Goal: Transaction & Acquisition: Purchase product/service

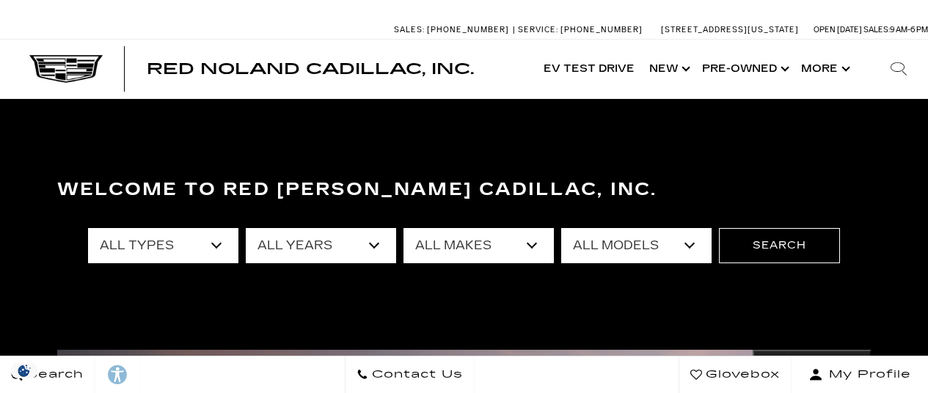
click at [216, 241] on select "All Types New Used Certified Used Demo" at bounding box center [163, 245] width 150 height 35
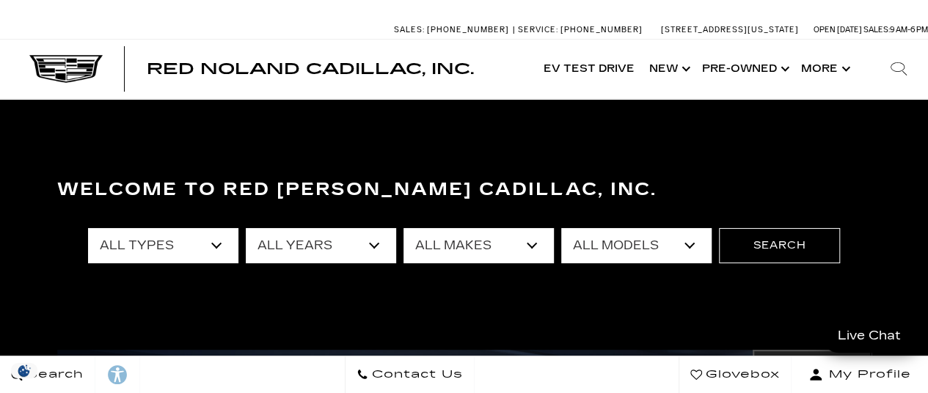
select select "Used"
click at [88, 228] on select "All Types New Used Certified Used Demo" at bounding box center [163, 245] width 150 height 35
click at [336, 249] on select "All Years 2026 2025 2024 2023 2022 2021 2020 2019 2018 2017 2013" at bounding box center [321, 245] width 150 height 35
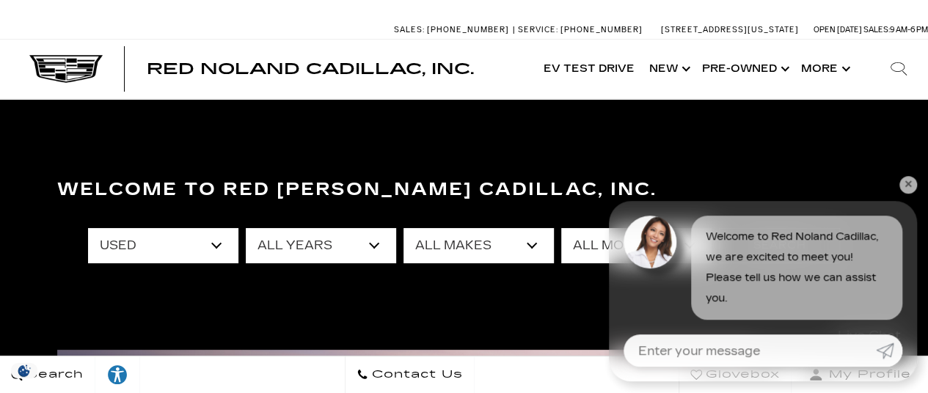
click at [363, 247] on select "All Years 2025 2024 2023 2022 2021 2020 2019 2018 2017 2013" at bounding box center [321, 245] width 150 height 35
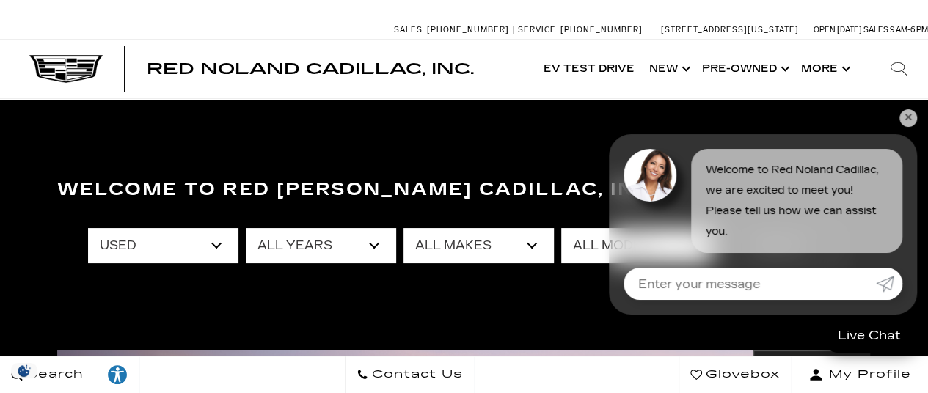
click at [246, 228] on select "All Years 2025 2024 2023 2022 2021 2020 2019 2018 2017 2013" at bounding box center [321, 245] width 150 height 35
click at [536, 244] on select "All Makes Audi BMW Cadillac Chevrolet Dodge Ford GMC Honda Jeep Lexus Mercedes-…" at bounding box center [479, 245] width 150 height 35
select select "Cadillac"
click at [404, 228] on select "All Makes Audi BMW Cadillac Chevrolet Dodge Ford GMC Honda Jeep Lexus Mercedes-…" at bounding box center [479, 245] width 150 height 35
click at [913, 118] on link "✕" at bounding box center [909, 118] width 18 height 18
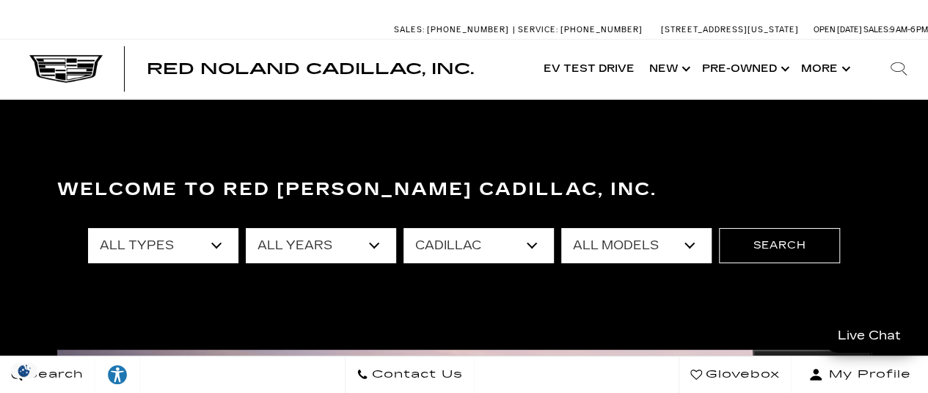
click at [693, 246] on select "All Models CT5 Escalade OPTIQ XT4 XT5 XT6" at bounding box center [636, 245] width 150 height 35
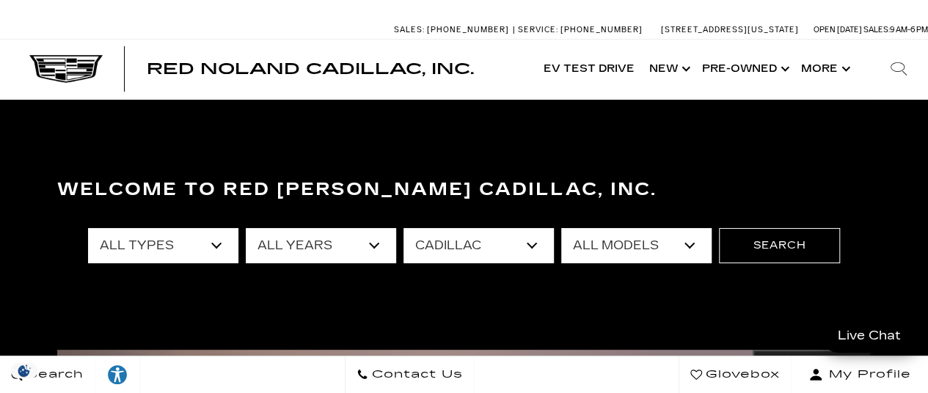
click at [630, 241] on select "All Models CT5 Escalade OPTIQ XT4 XT5 XT6" at bounding box center [636, 245] width 150 height 35
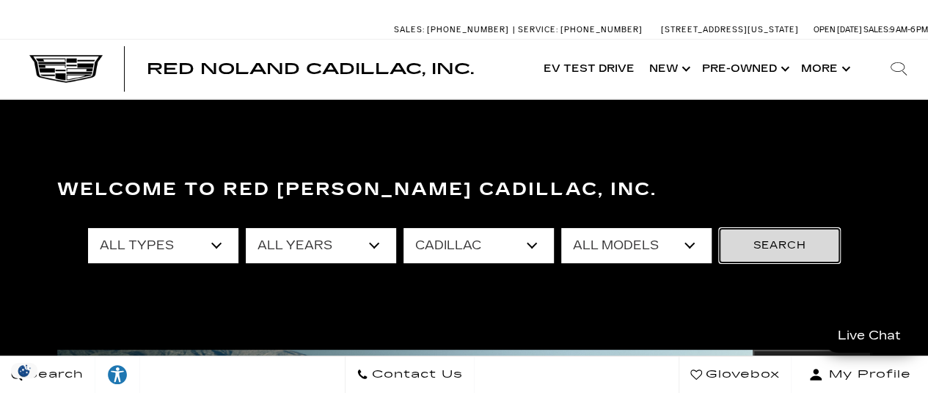
click at [779, 238] on button "Search" at bounding box center [779, 245] width 121 height 35
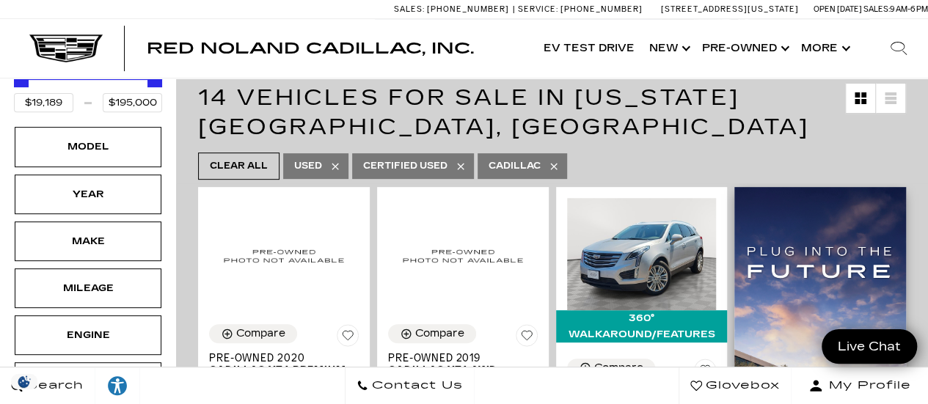
scroll to position [220, 0]
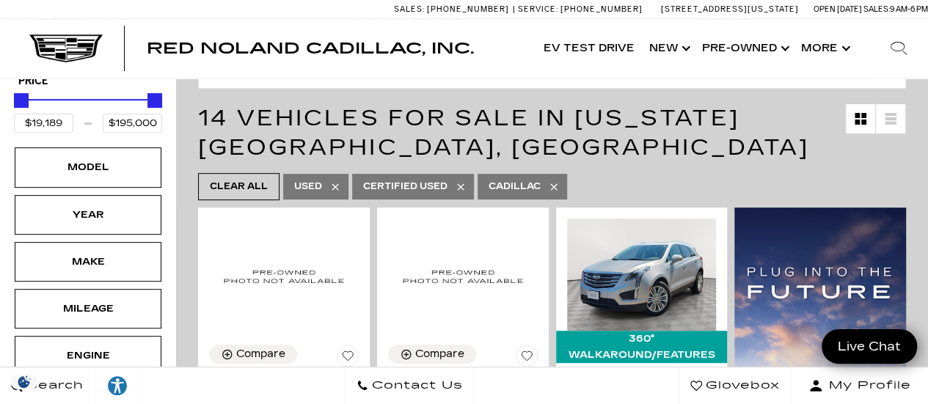
click at [457, 181] on icon at bounding box center [461, 187] width 12 height 12
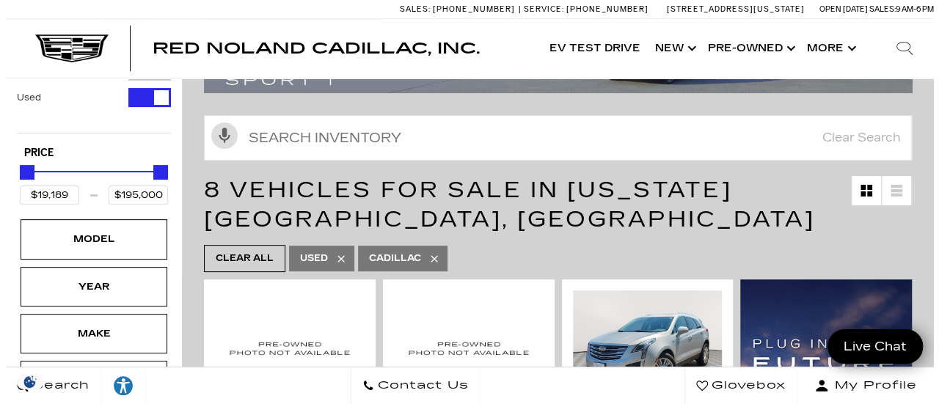
scroll to position [147, 0]
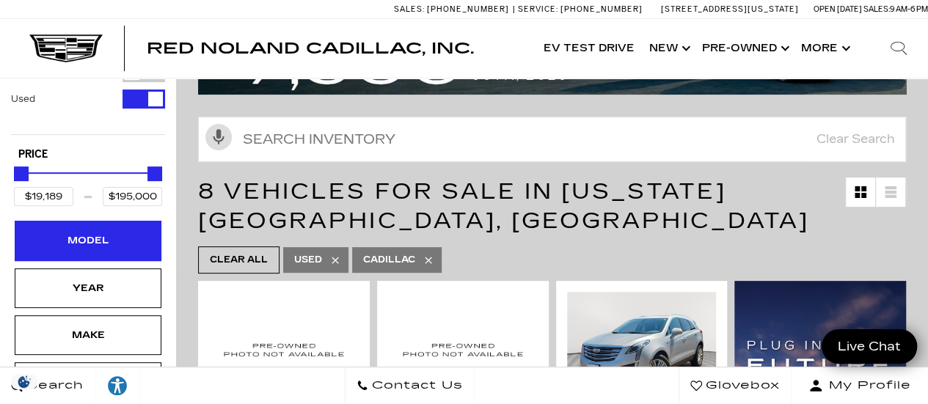
click at [72, 221] on div "Model" at bounding box center [88, 241] width 147 height 40
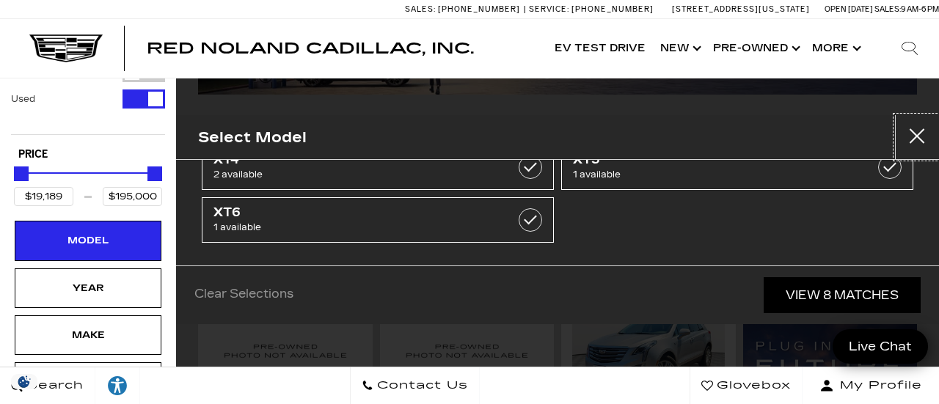
scroll to position [95, 0]
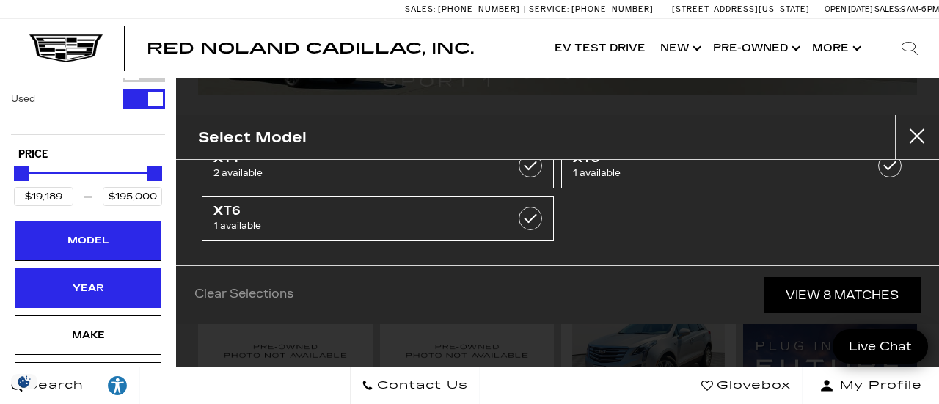
drag, startPoint x: 78, startPoint y: 256, endPoint x: 79, endPoint y: 249, distance: 7.5
click at [78, 269] on div "Year" at bounding box center [88, 289] width 147 height 40
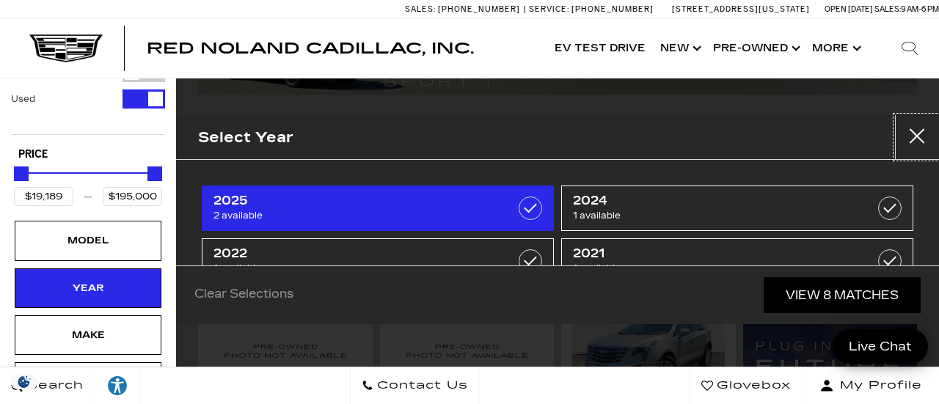
scroll to position [147, 0]
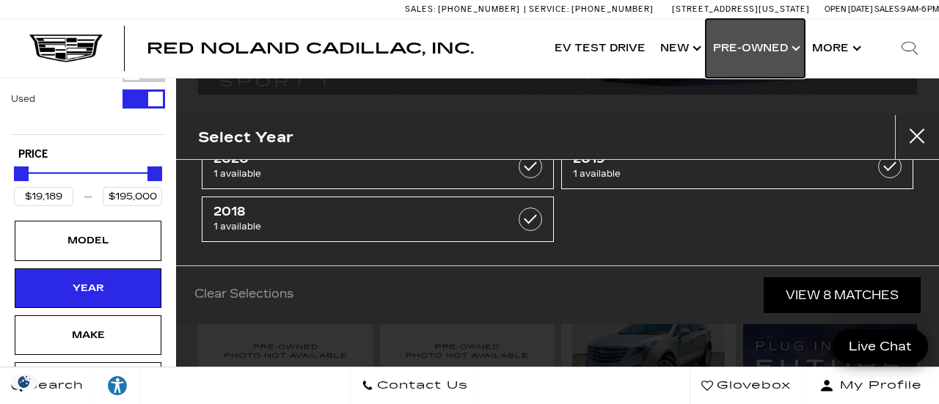
click at [776, 43] on link "Show Pre-Owned" at bounding box center [755, 48] width 99 height 59
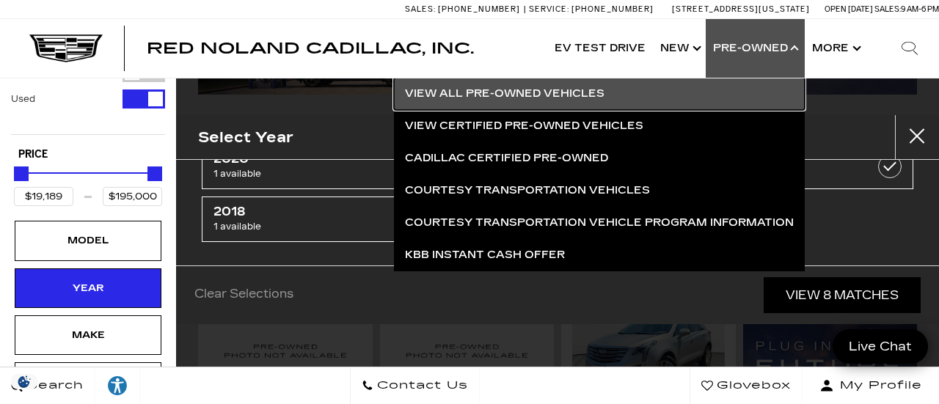
click at [536, 92] on link "View All Pre-Owned Vehicles" at bounding box center [599, 94] width 411 height 32
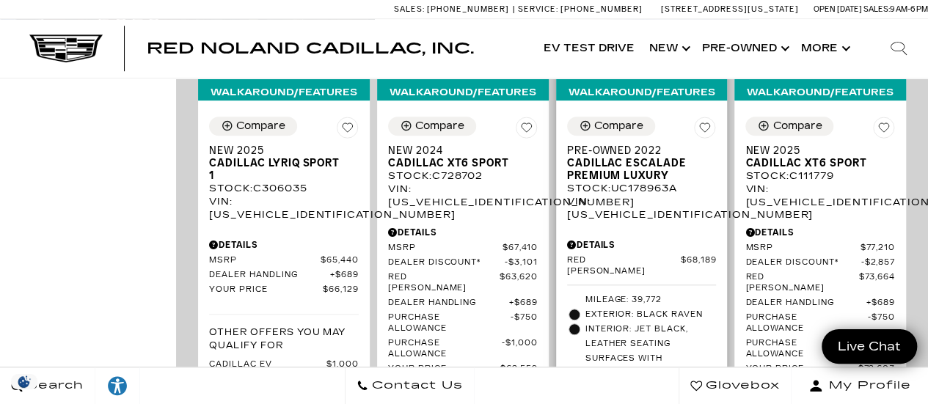
scroll to position [3155, 0]
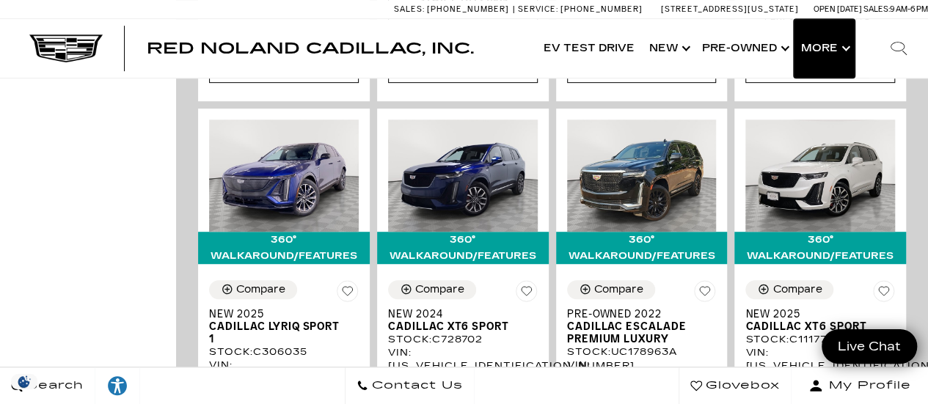
click at [847, 43] on button "Show More" at bounding box center [824, 48] width 61 height 59
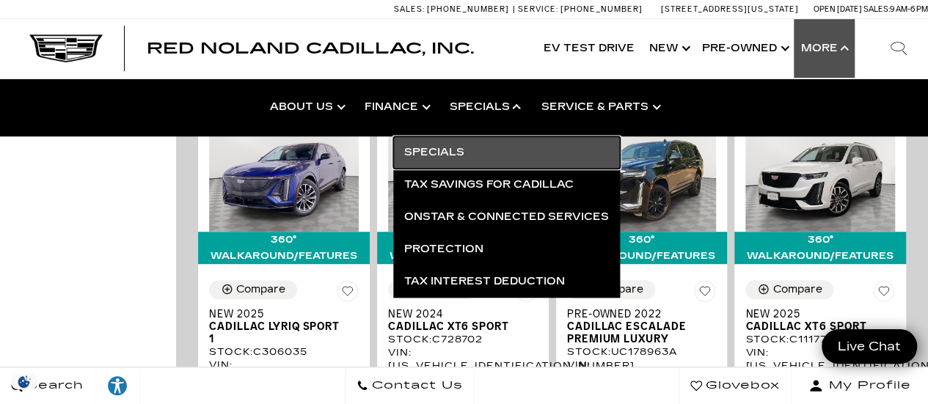
click at [433, 150] on link "Specials" at bounding box center [506, 152] width 227 height 32
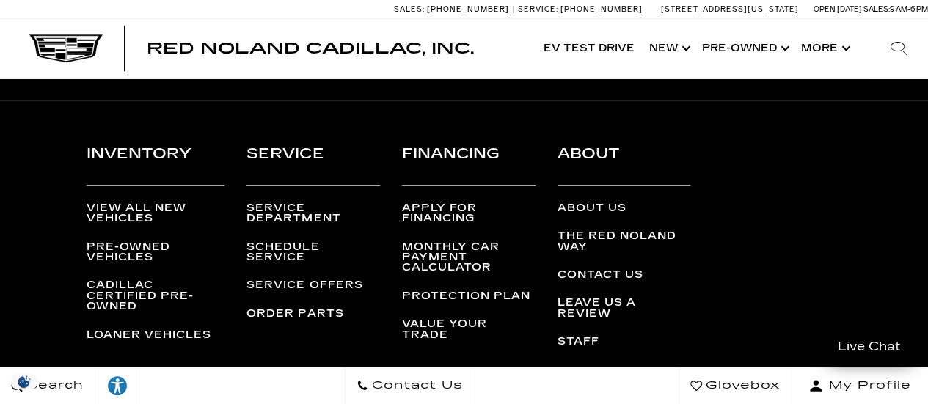
scroll to position [3155, 0]
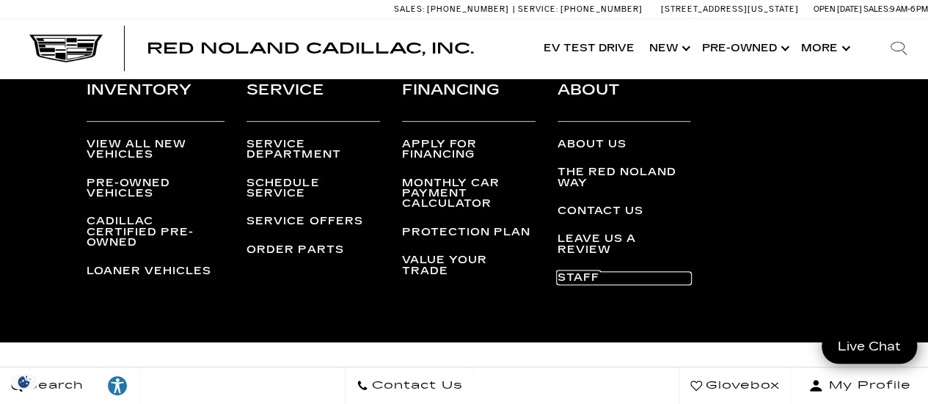
click at [589, 273] on link "Staff" at bounding box center [625, 278] width 134 height 10
